Goal: Task Accomplishment & Management: Use online tool/utility

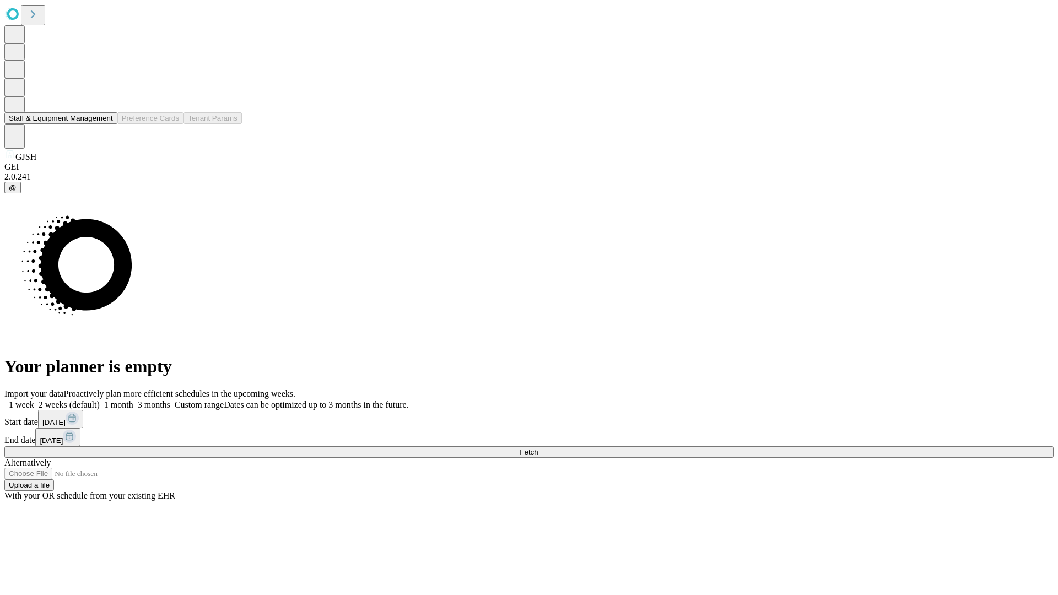
click at [105, 124] on button "Staff & Equipment Management" at bounding box center [60, 118] width 113 height 12
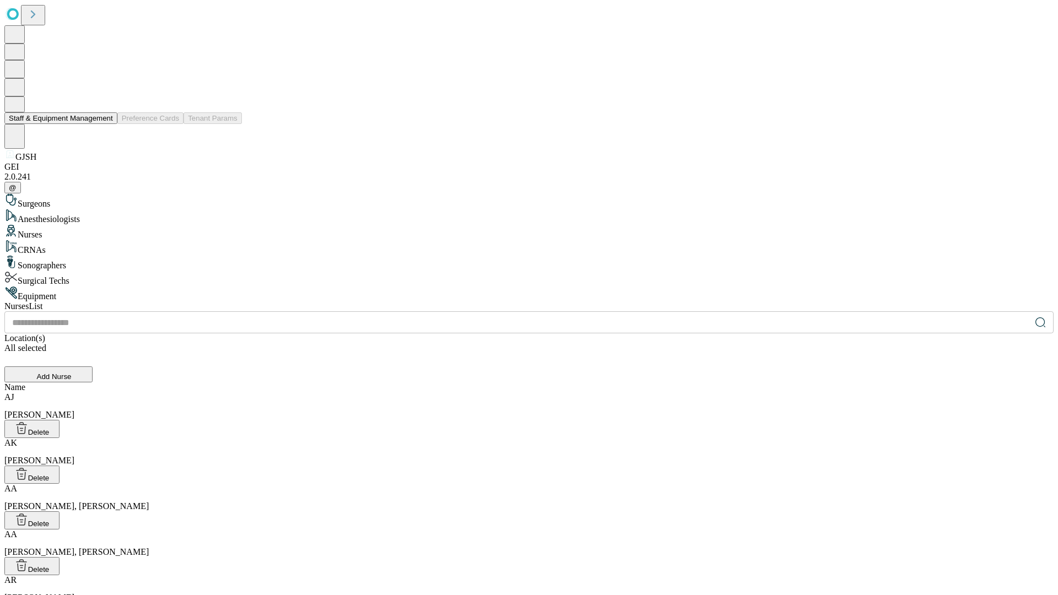
click at [105, 124] on button "Staff & Equipment Management" at bounding box center [60, 118] width 113 height 12
